Goal: Information Seeking & Learning: Learn about a topic

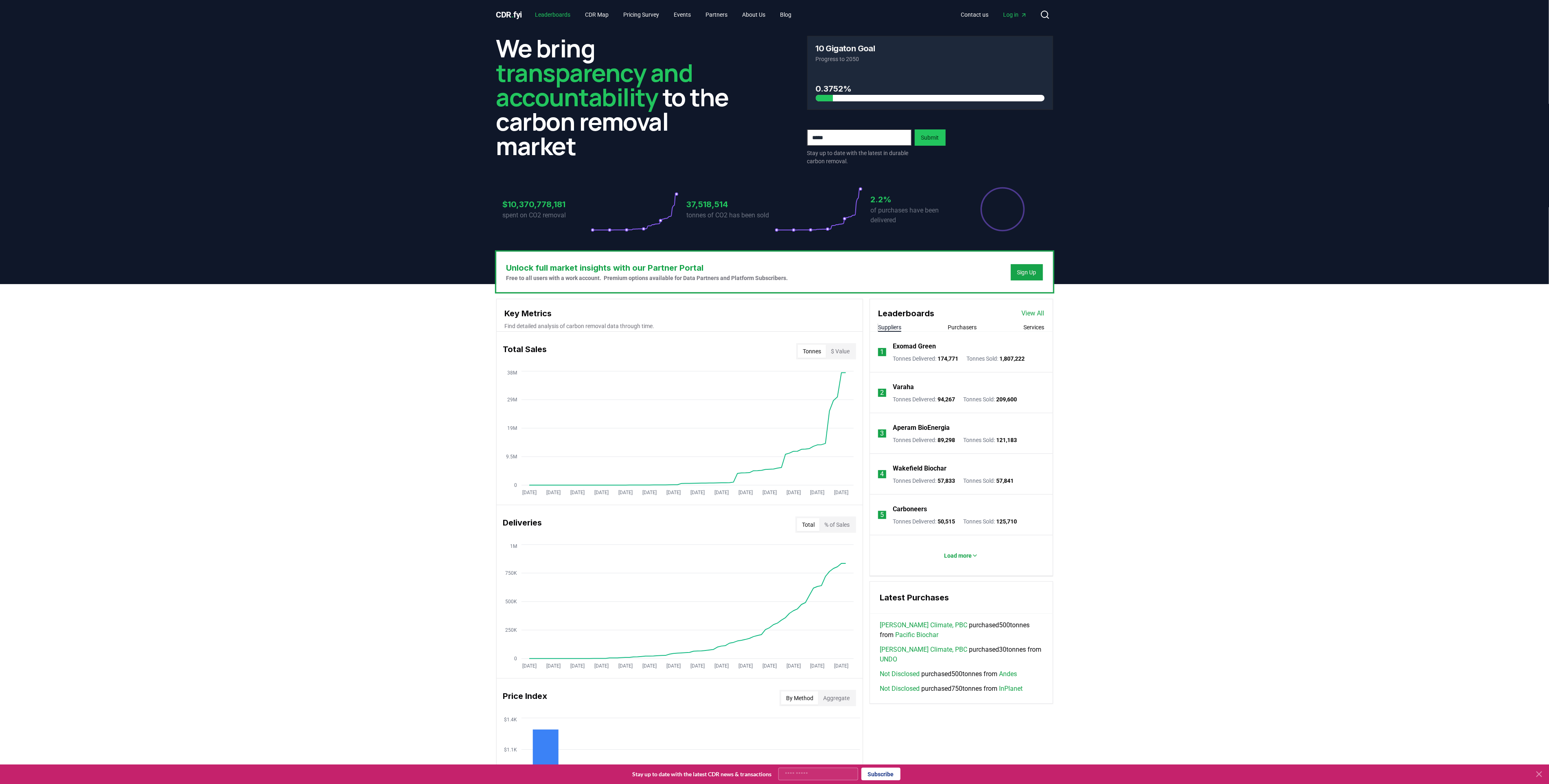
click at [566, 13] on link "Leaderboards" at bounding box center [553, 15] width 48 height 15
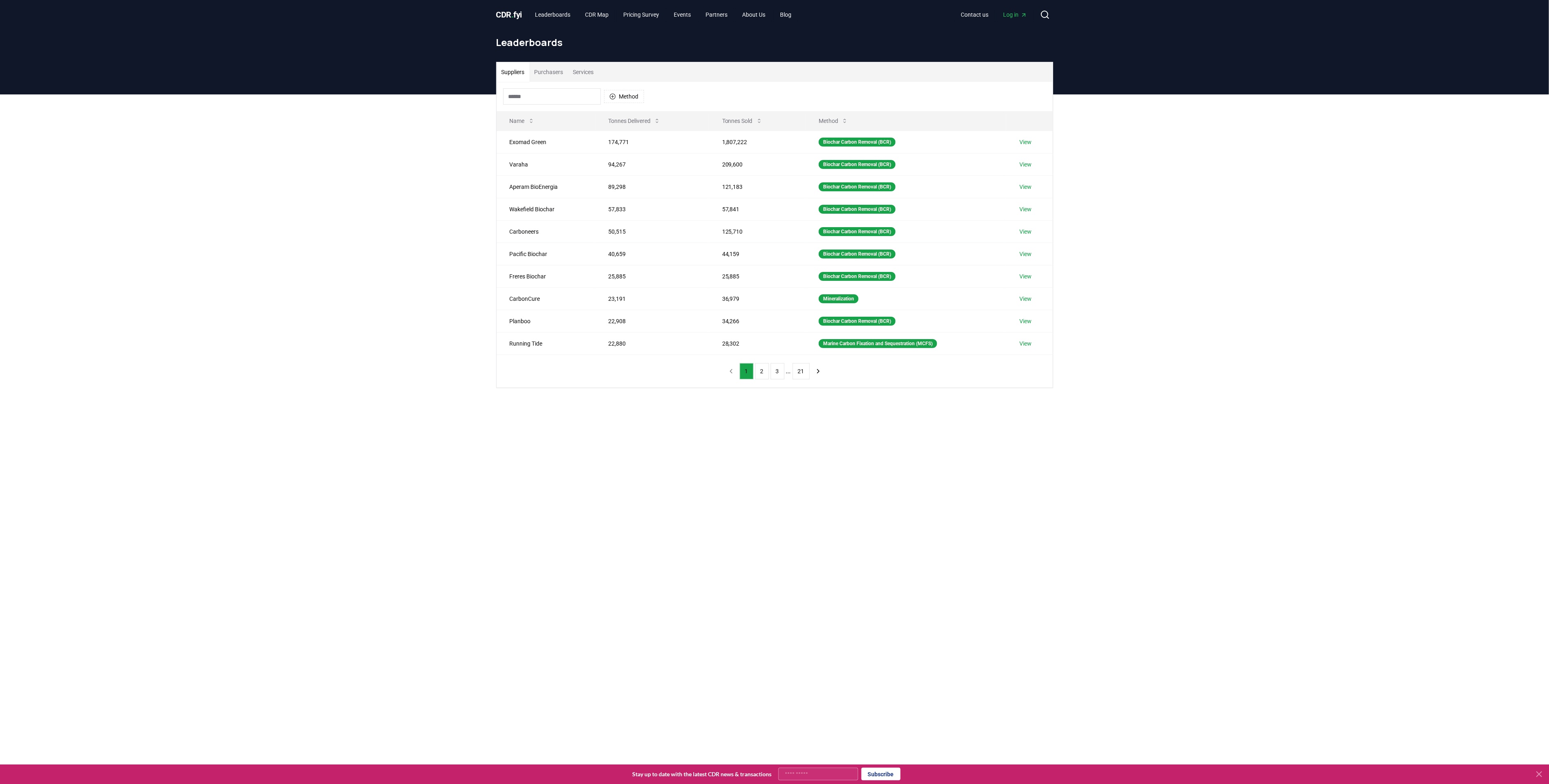
click at [552, 71] on button "Purchasers" at bounding box center [549, 72] width 39 height 20
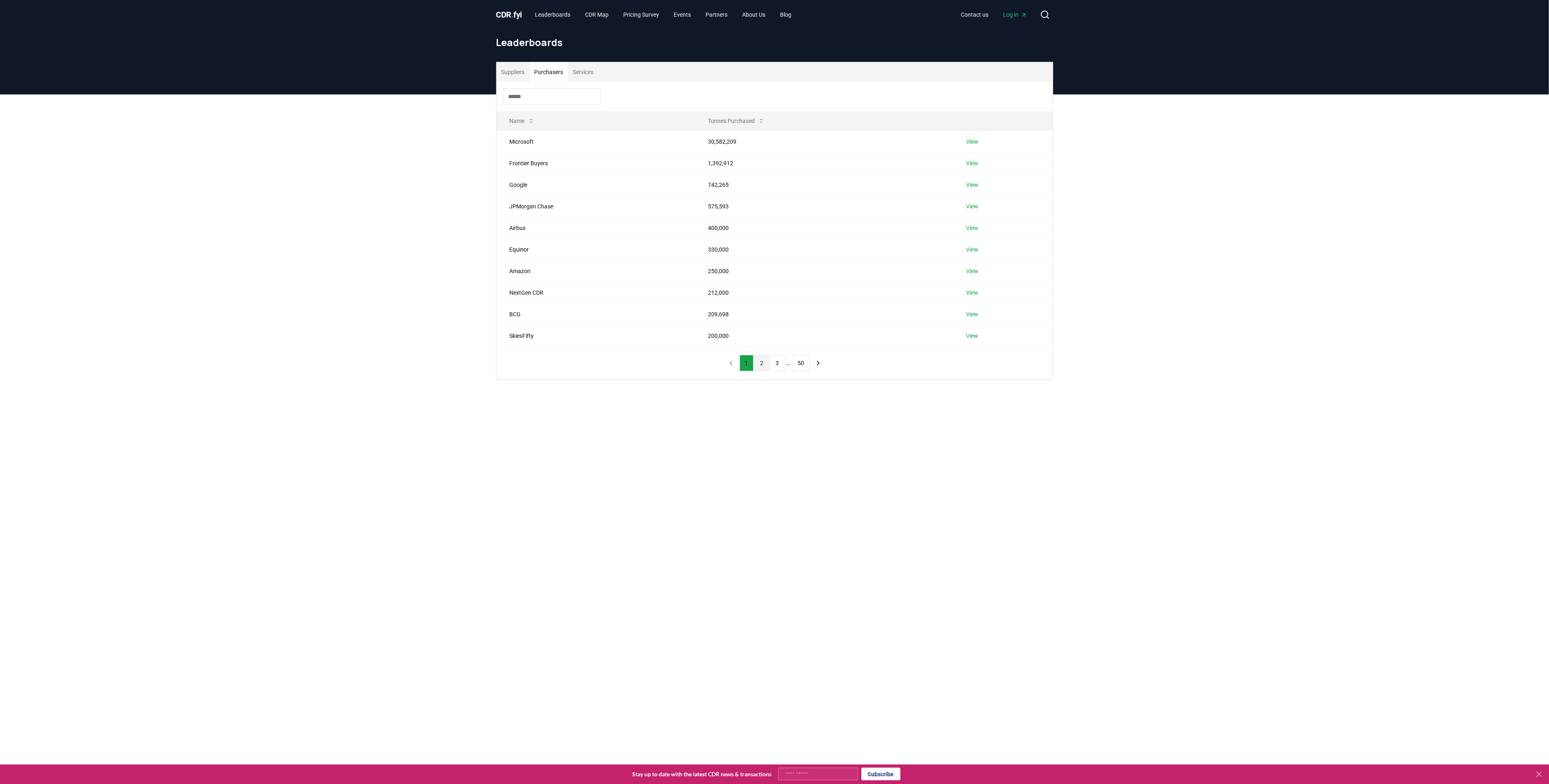
click at [764, 368] on button "2" at bounding box center [762, 363] width 14 height 16
click at [749, 366] on button "1" at bounding box center [747, 363] width 14 height 16
click at [975, 164] on link "View" at bounding box center [973, 163] width 12 height 8
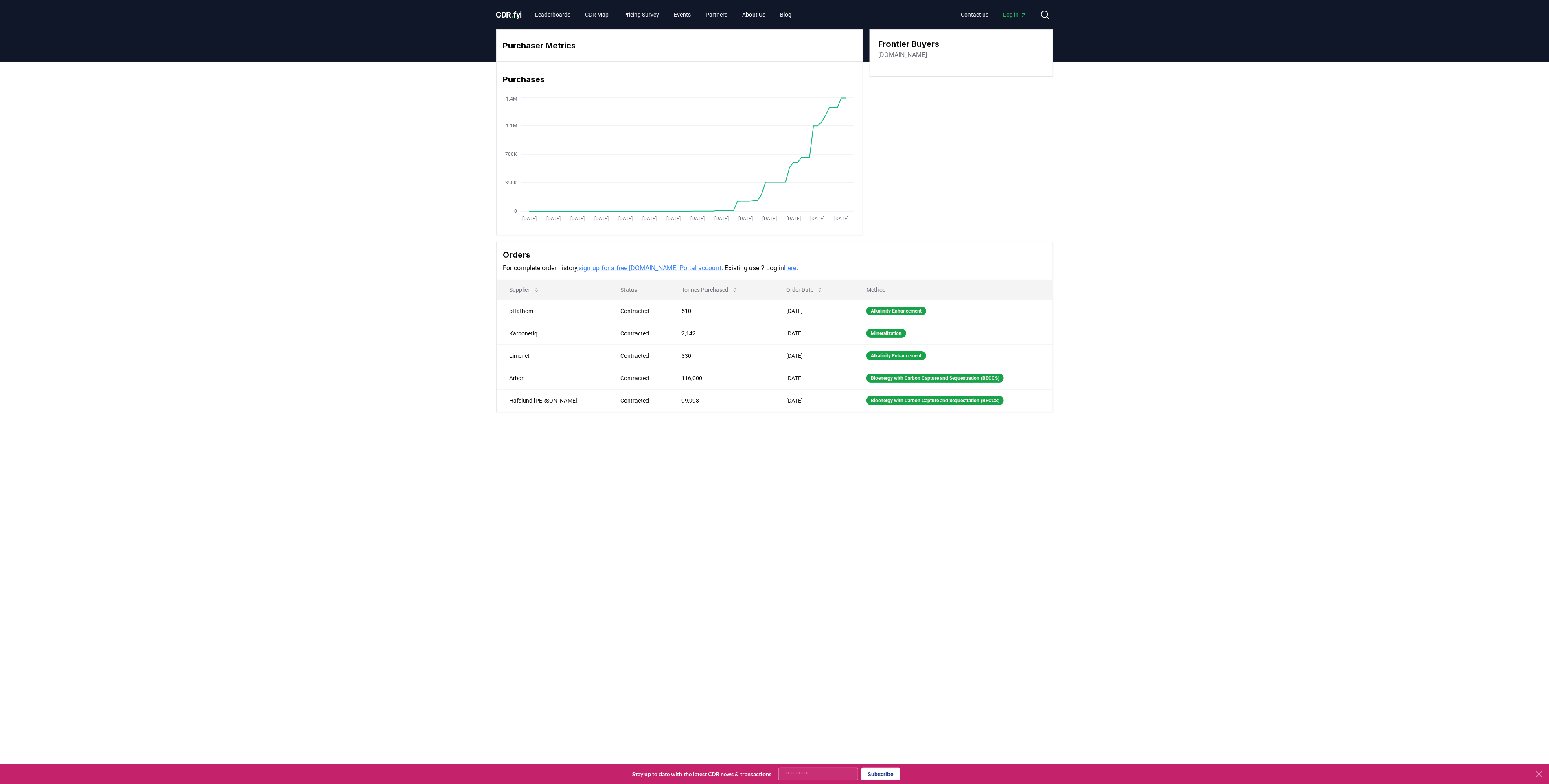
click at [363, 144] on div "Purchaser Metrics Purchases Jan 2019 Jul 2019 Jan 2020 Jul 2020 Jan 2021 Jul 20…" at bounding box center [774, 254] width 1549 height 383
click at [1179, 353] on div "Purchaser Metrics Purchases Jan 2019 Jul 2019 Jan 2020 Jul 2020 Jan 2021 Jul 20…" at bounding box center [774, 254] width 1549 height 383
